Goal: Information Seeking & Learning: Learn about a topic

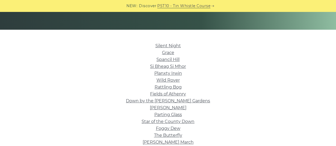
scroll to position [112, 0]
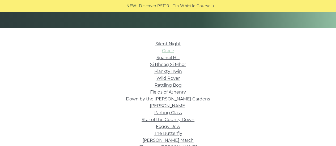
click at [171, 52] on link "Grace" at bounding box center [168, 50] width 12 height 5
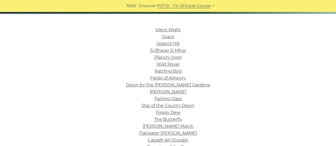
scroll to position [127, 0]
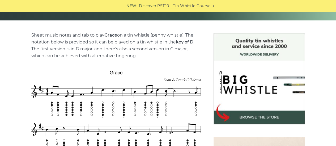
scroll to position [145, 0]
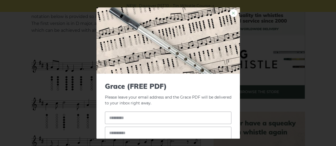
click at [230, 12] on link "×" at bounding box center [234, 13] width 8 height 8
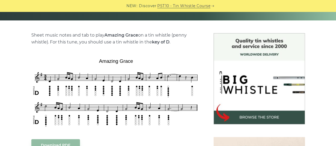
scroll to position [152, 0]
